Goal: Task Accomplishment & Management: Manage account settings

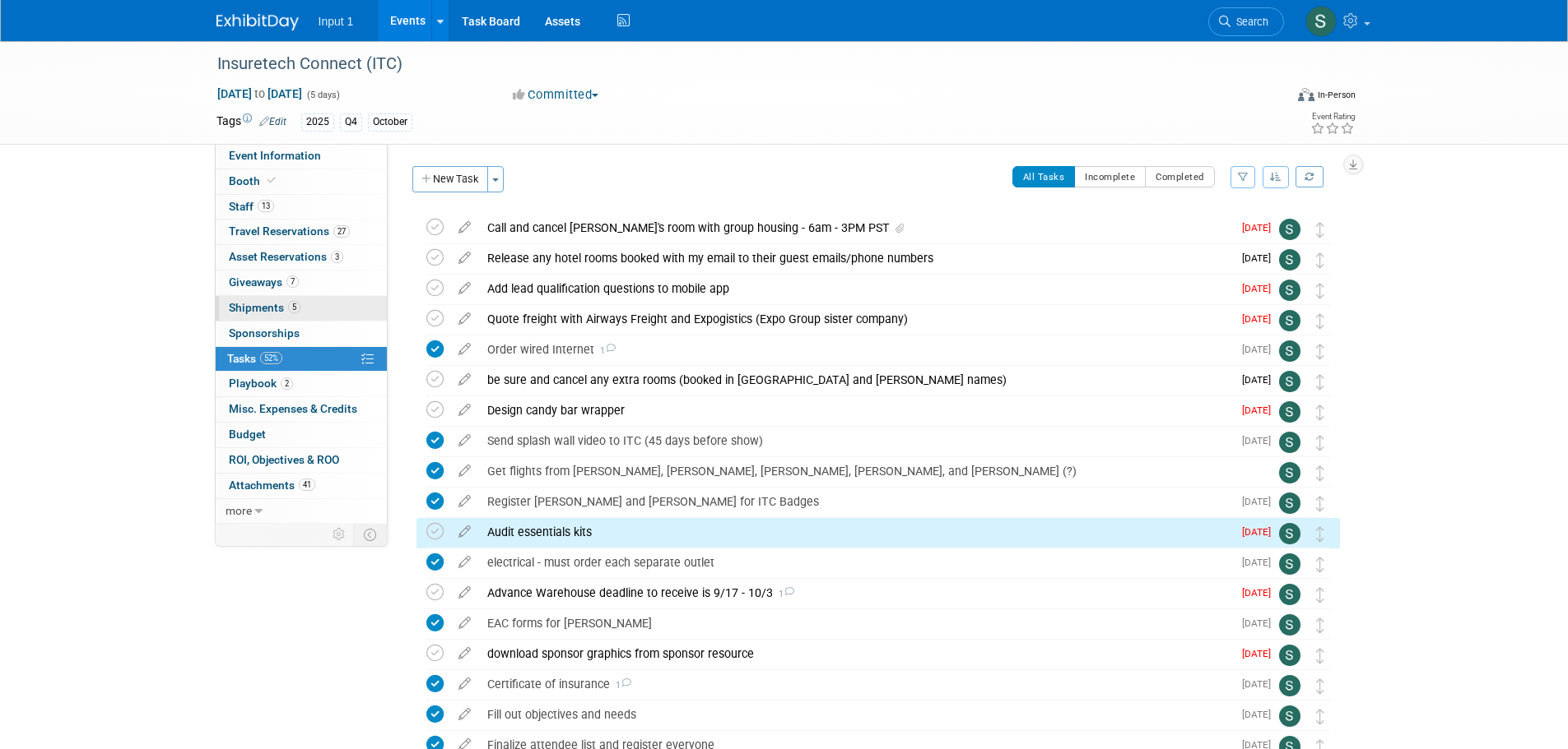
scroll to position [249, 0]
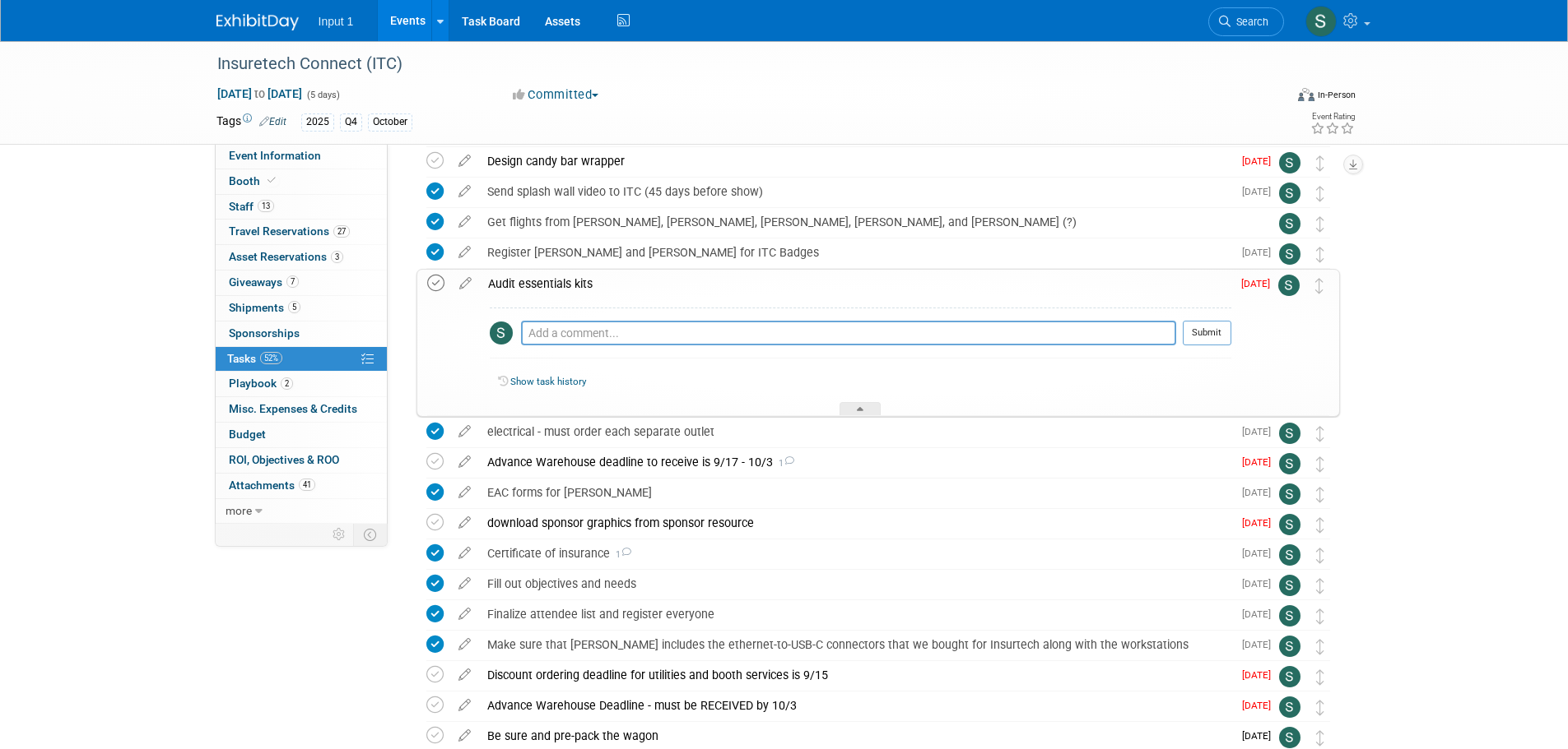
click at [432, 288] on icon at bounding box center [435, 283] width 17 height 17
click at [1451, 344] on div "Insuretech Connect (ITC) [DATE] to [DATE] (5 days) [DATE] to [DATE] Committed C…" at bounding box center [784, 368] width 1568 height 1152
click at [428, 462] on icon at bounding box center [434, 461] width 17 height 17
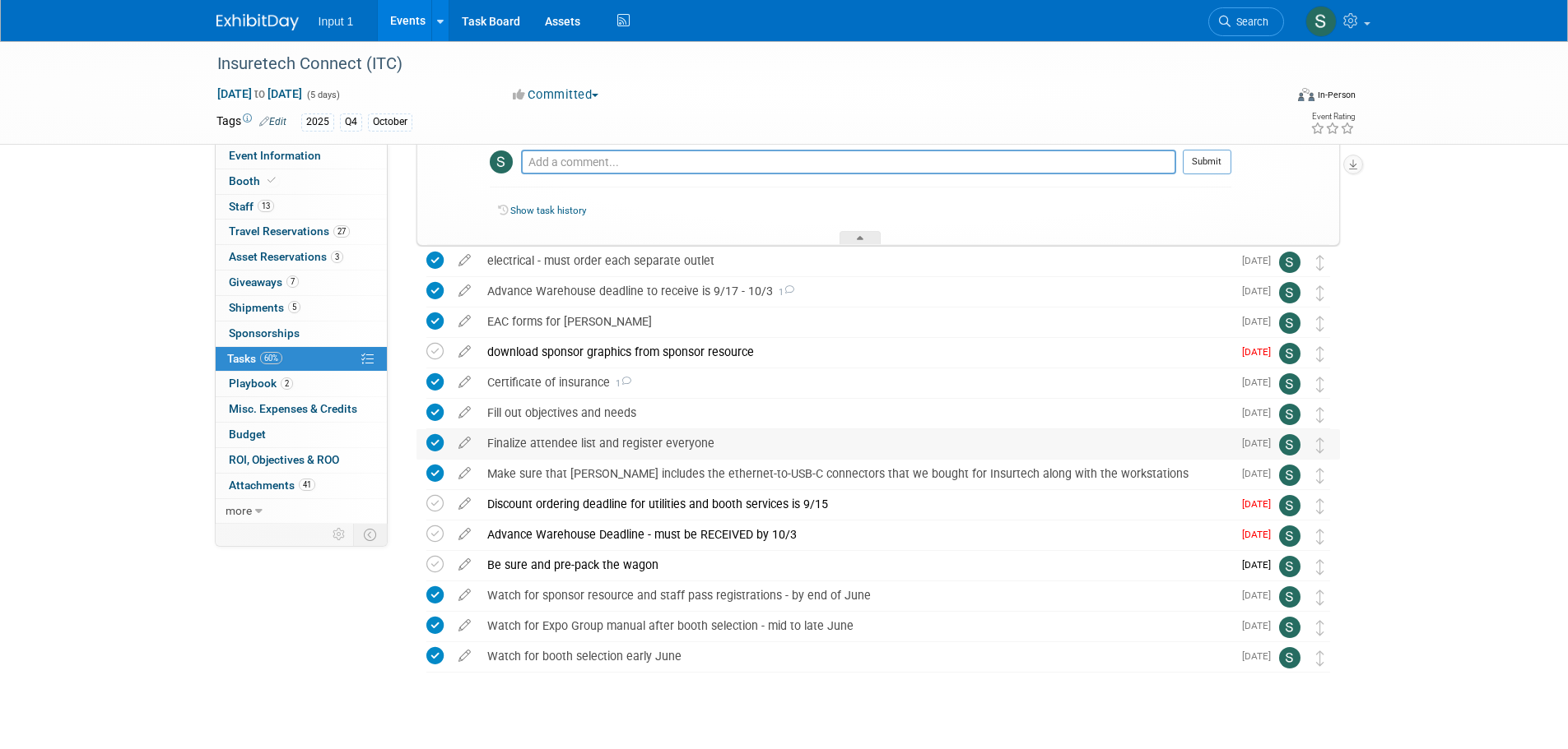
scroll to position [444, 0]
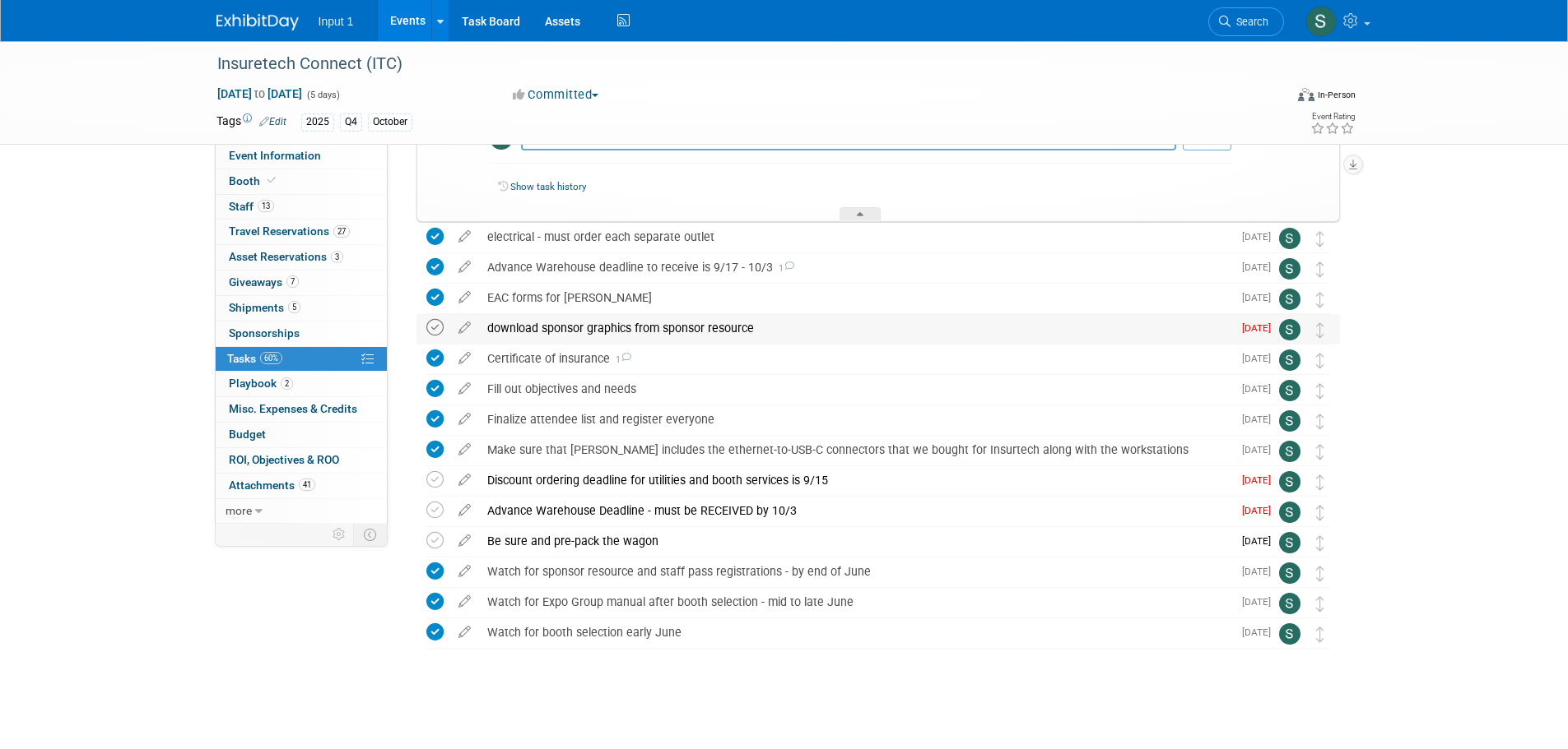
click at [436, 327] on icon at bounding box center [434, 328] width 17 height 17
click at [435, 476] on icon at bounding box center [434, 480] width 17 height 17
click at [439, 511] on icon at bounding box center [434, 510] width 17 height 17
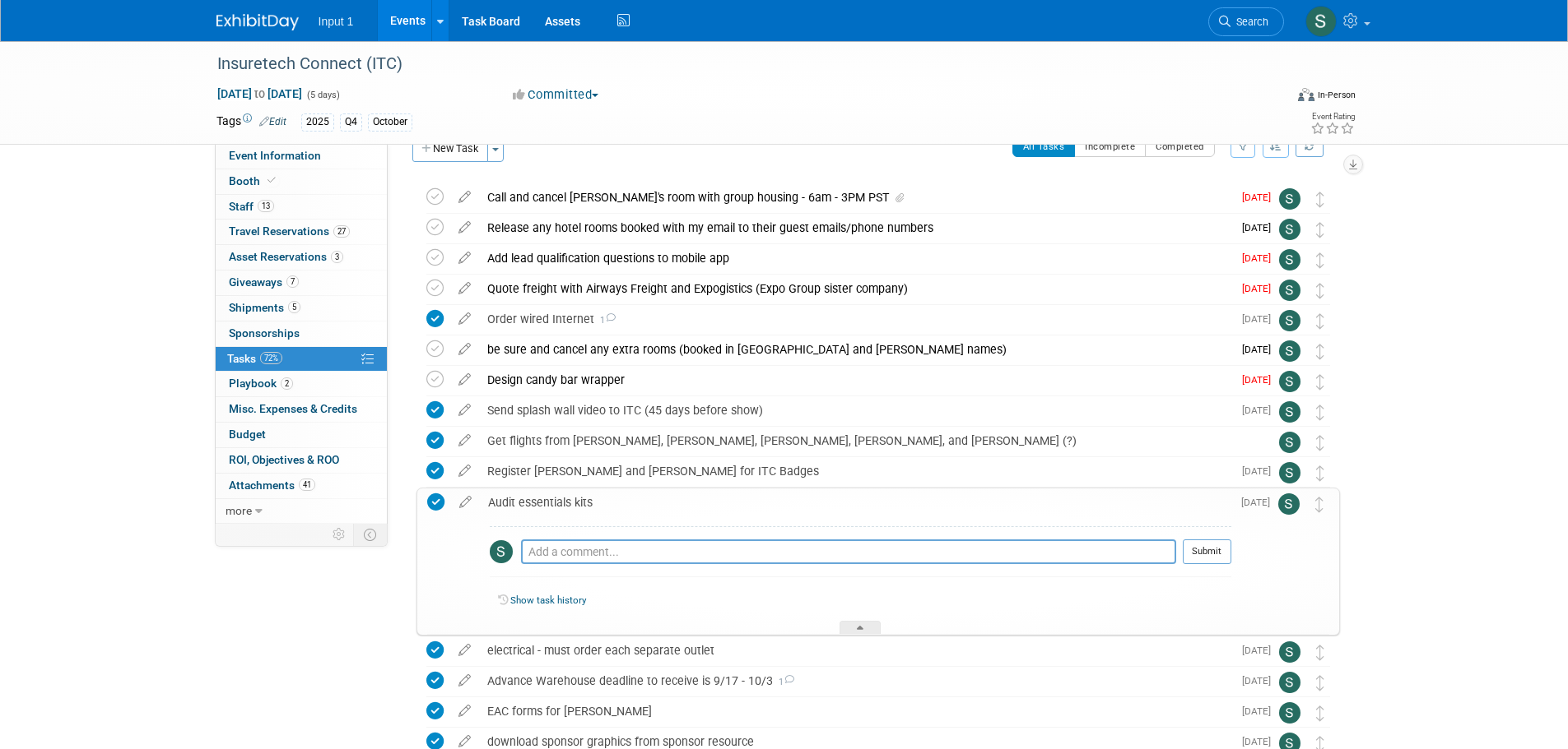
scroll to position [0, 0]
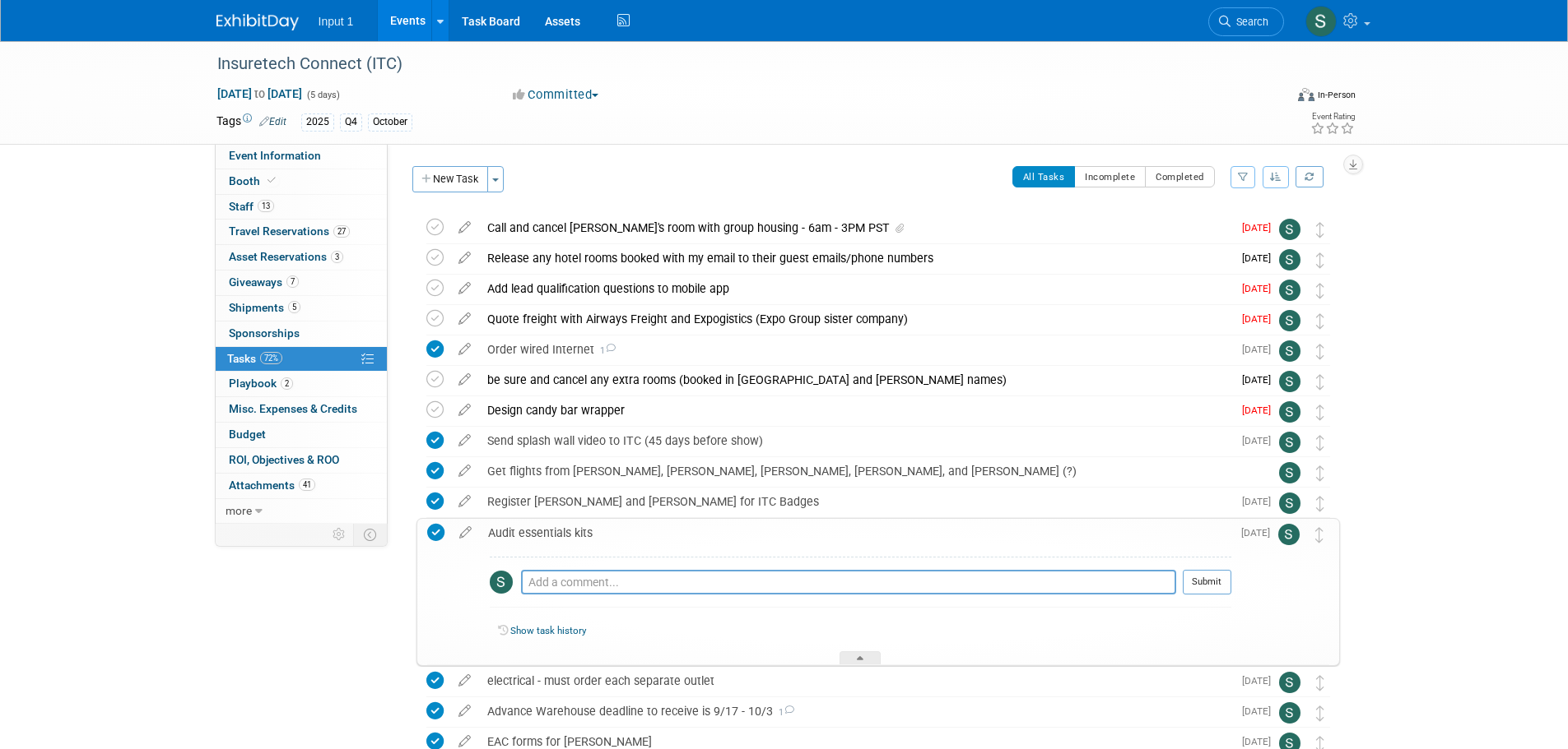
click at [1492, 444] on div "Insuretech Connect (ITC) [DATE] to [DATE] (5 days) [DATE] to [DATE] Committed C…" at bounding box center [784, 617] width 1568 height 1152
click at [857, 114] on div "2025 Q4 October" at bounding box center [731, 123] width 860 height 18
click at [1515, 319] on div "Insuretech Connect (ITC) [DATE] to [DATE] (5 days) [DATE] to [DATE] Committed C…" at bounding box center [784, 617] width 1568 height 1152
click at [429, 312] on icon at bounding box center [434, 319] width 17 height 17
